Goal: Information Seeking & Learning: Learn about a topic

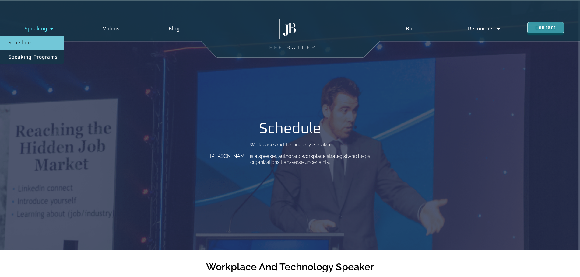
click at [35, 32] on link "Speaking" at bounding box center [39, 29] width 78 height 14
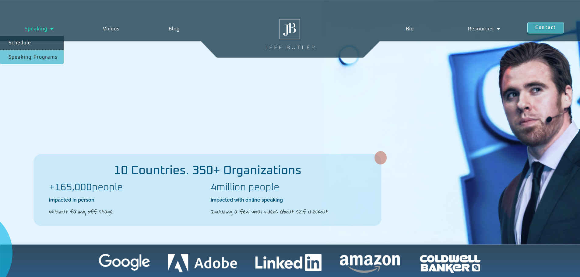
click at [41, 29] on link "Speaking" at bounding box center [39, 29] width 78 height 14
click at [33, 55] on link "Speaking Programs" at bounding box center [32, 57] width 64 height 14
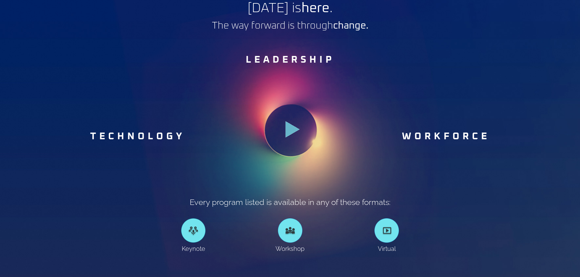
scroll to position [335, 0]
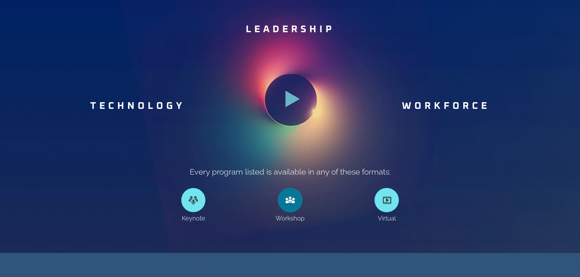
click at [293, 205] on div at bounding box center [290, 200] width 24 height 24
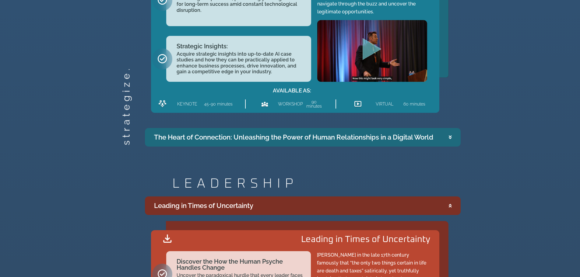
scroll to position [914, 0]
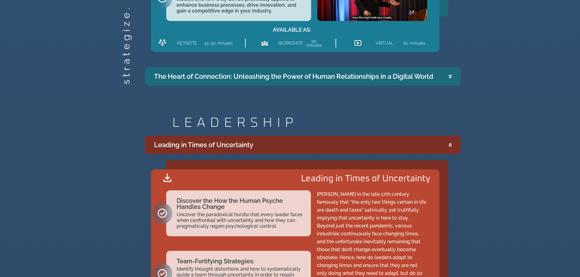
click at [447, 75] on summary "The Heart of Connection: Unleashing the Power of Human Relationships in a Digit…" at bounding box center [303, 76] width 316 height 19
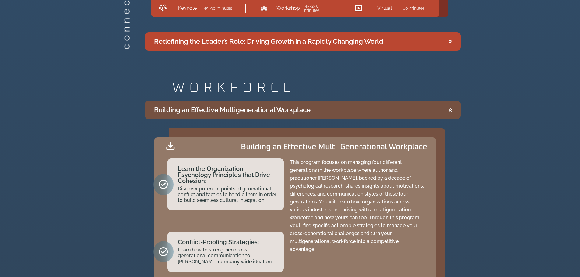
scroll to position [1247, 0]
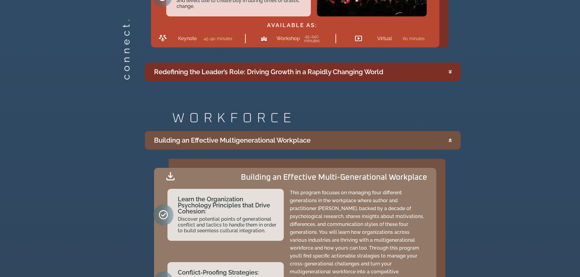
click at [446, 70] on summary "Redefining the Leader’s Role: Driving Growth in a Rapidly Changing World" at bounding box center [303, 72] width 316 height 19
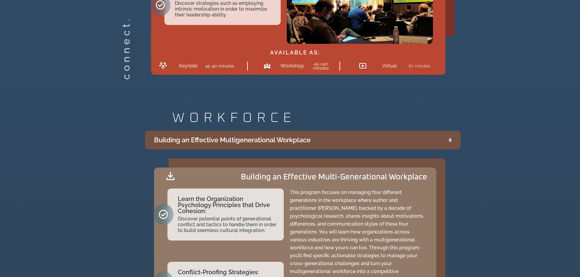
scroll to position [1368, 0]
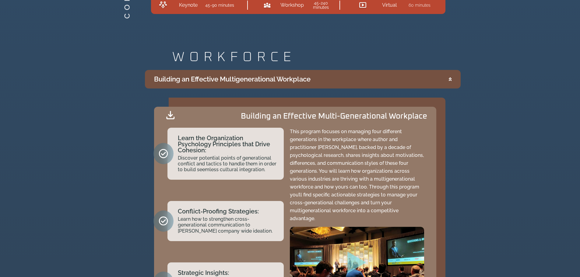
click at [305, 81] on div "Building an Effective Multigenerational Workplace" at bounding box center [232, 79] width 157 height 10
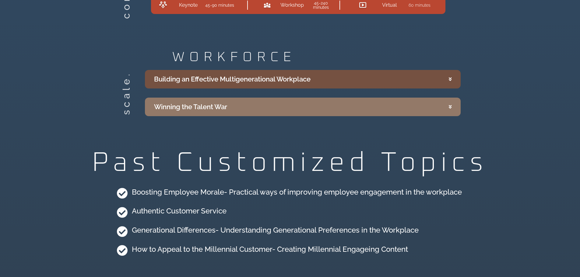
click at [305, 81] on div "Building an Effective Multigenerational Workplace" at bounding box center [232, 79] width 157 height 10
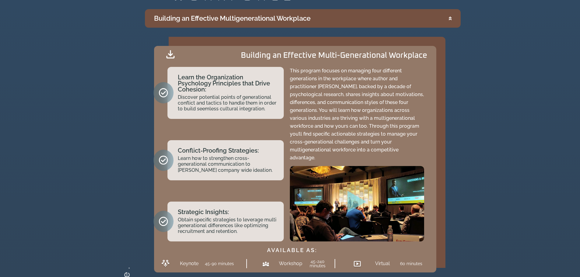
scroll to position [1459, 0]
